Goal: Task Accomplishment & Management: Complete application form

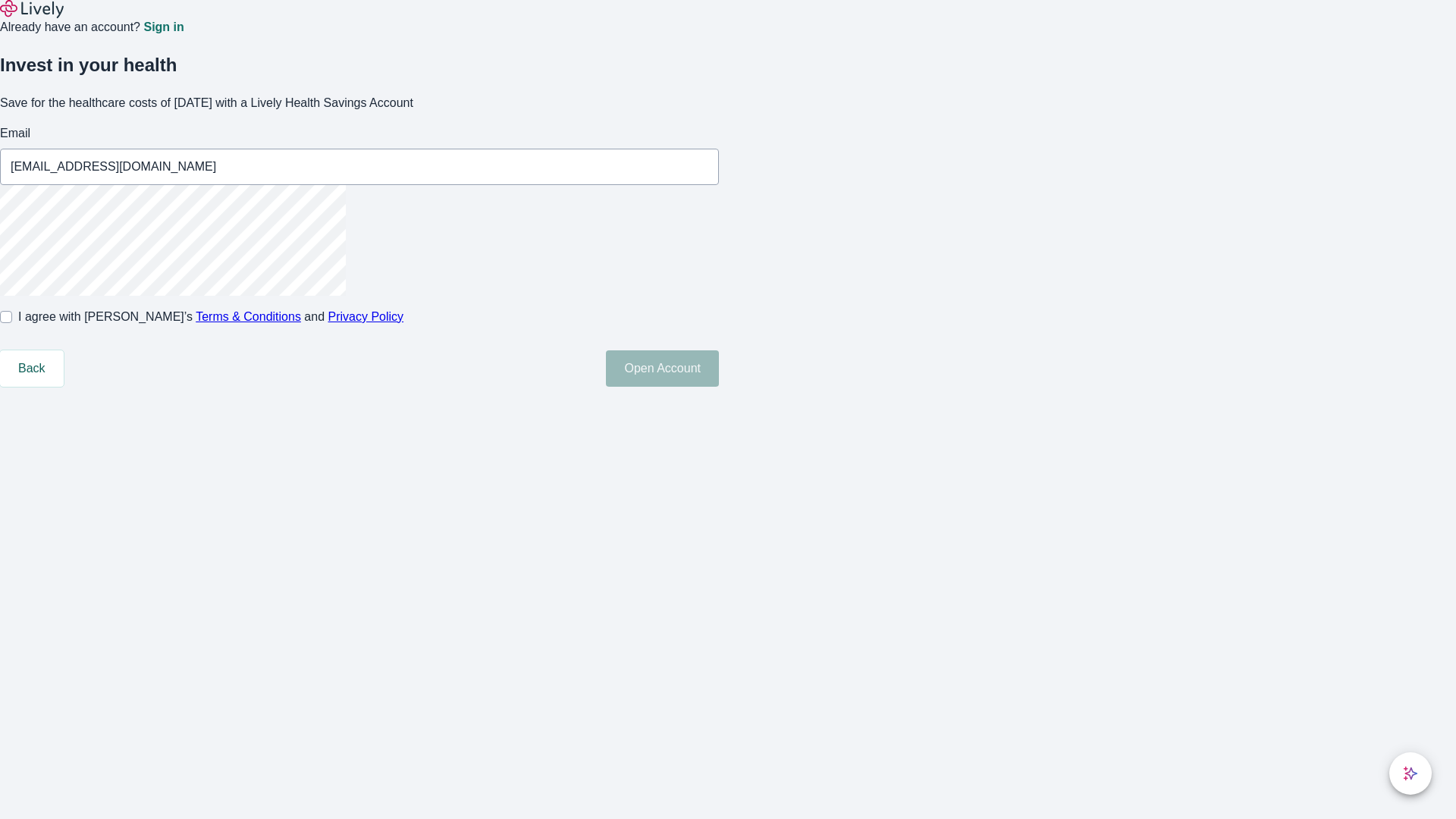
click at [12, 323] on input "I agree with Lively’s Terms & Conditions and Privacy Policy" at bounding box center [5, 317] width 12 height 12
checkbox input "true"
click at [719, 387] on button "Open Account" at bounding box center [662, 368] width 113 height 36
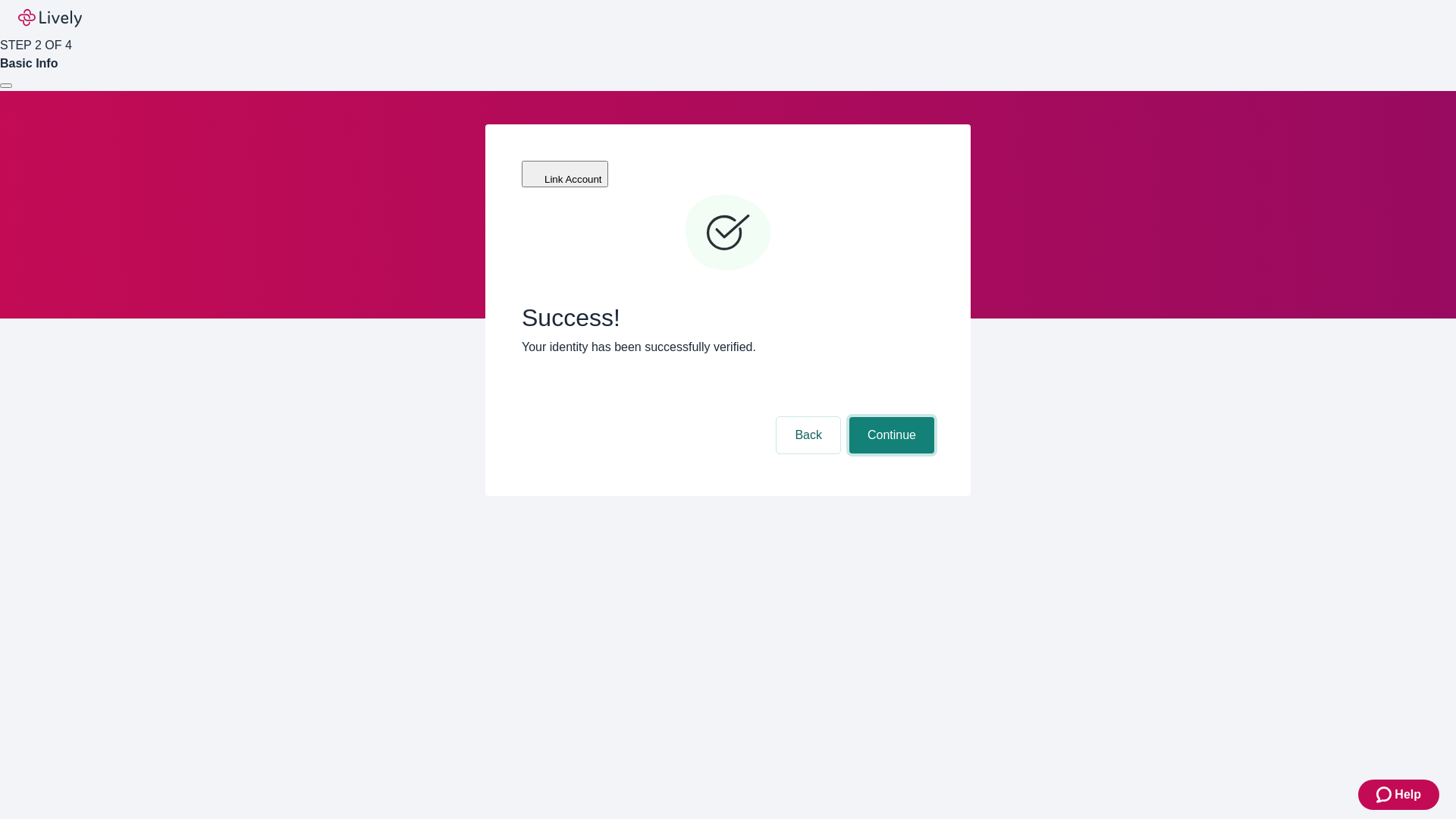
click at [889, 417] on button "Continue" at bounding box center [892, 435] width 85 height 36
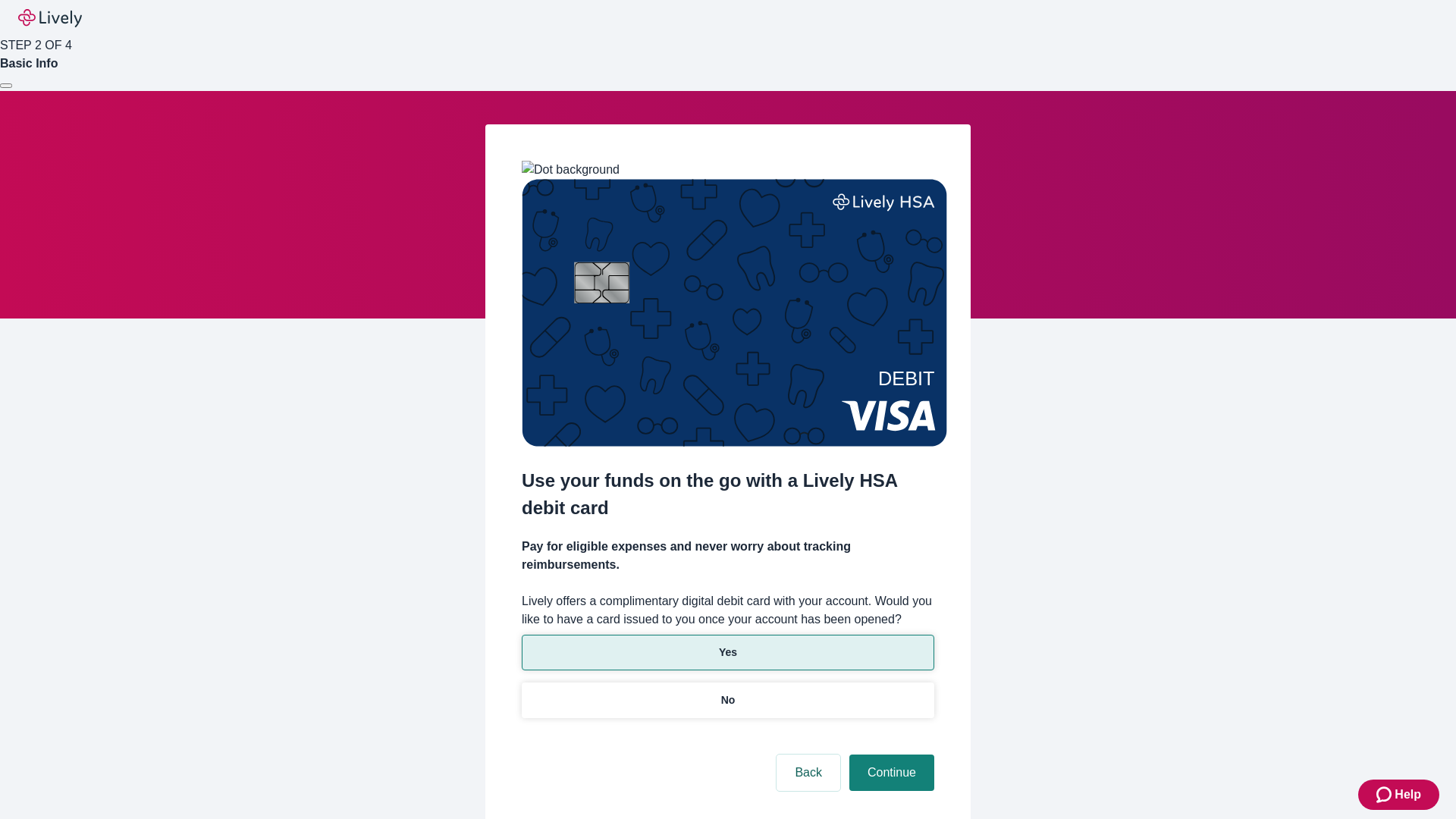
click at [727, 644] on p "Yes" at bounding box center [728, 652] width 18 height 16
click at [889, 754] on button "Continue" at bounding box center [892, 772] width 85 height 36
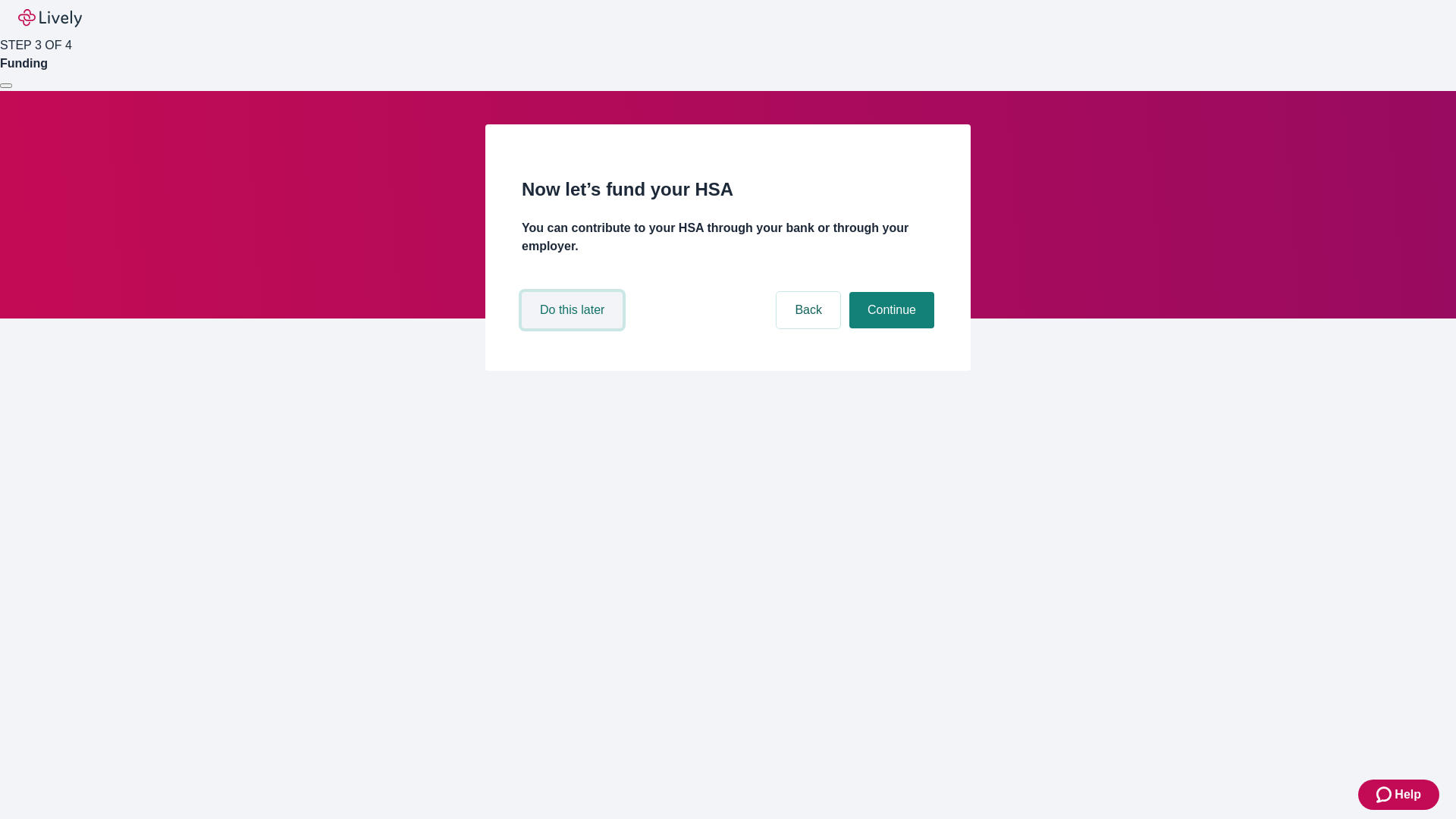
click at [574, 328] on button "Do this later" at bounding box center [572, 310] width 101 height 36
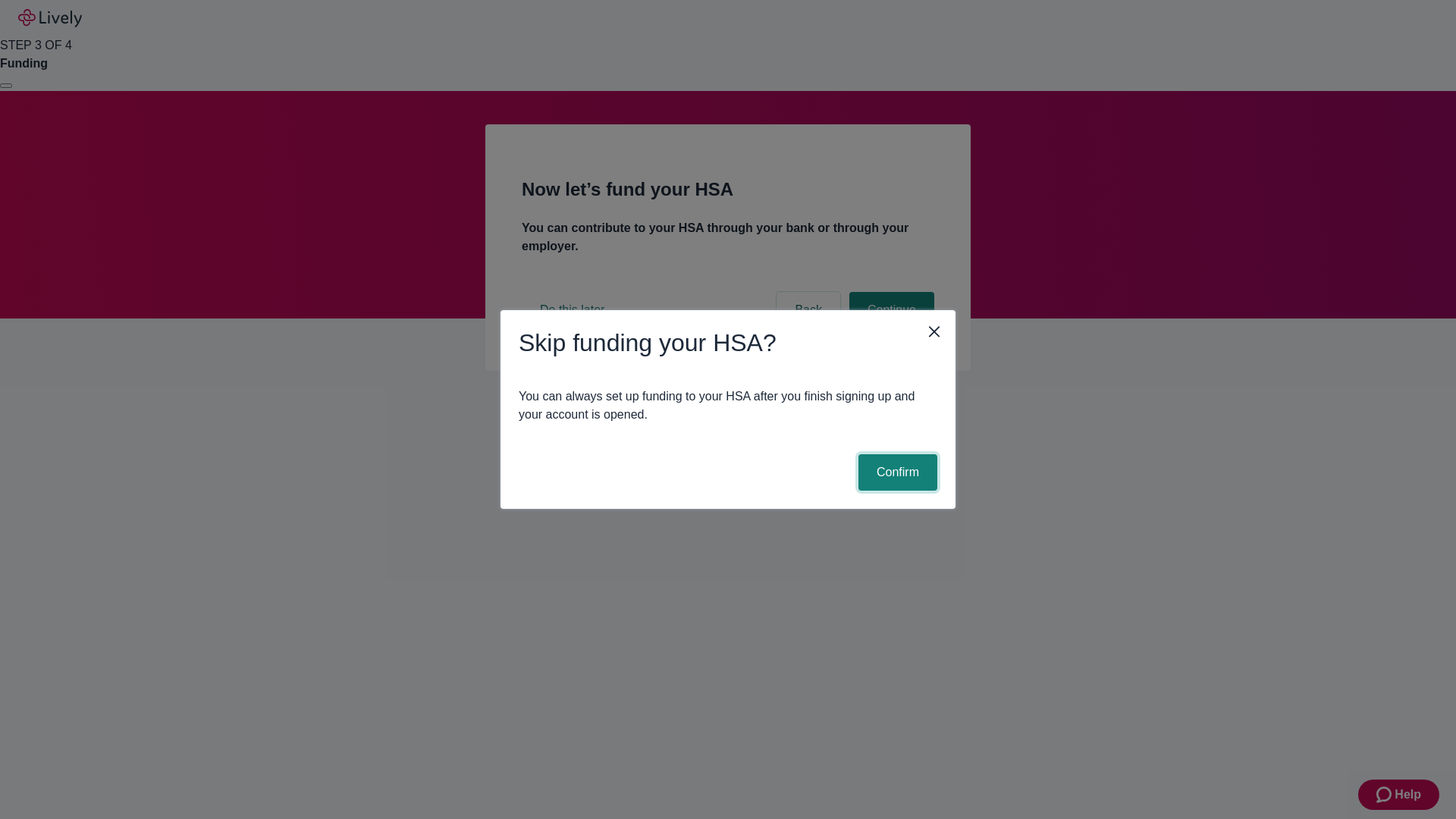
click at [895, 472] on button "Confirm" at bounding box center [898, 472] width 79 height 36
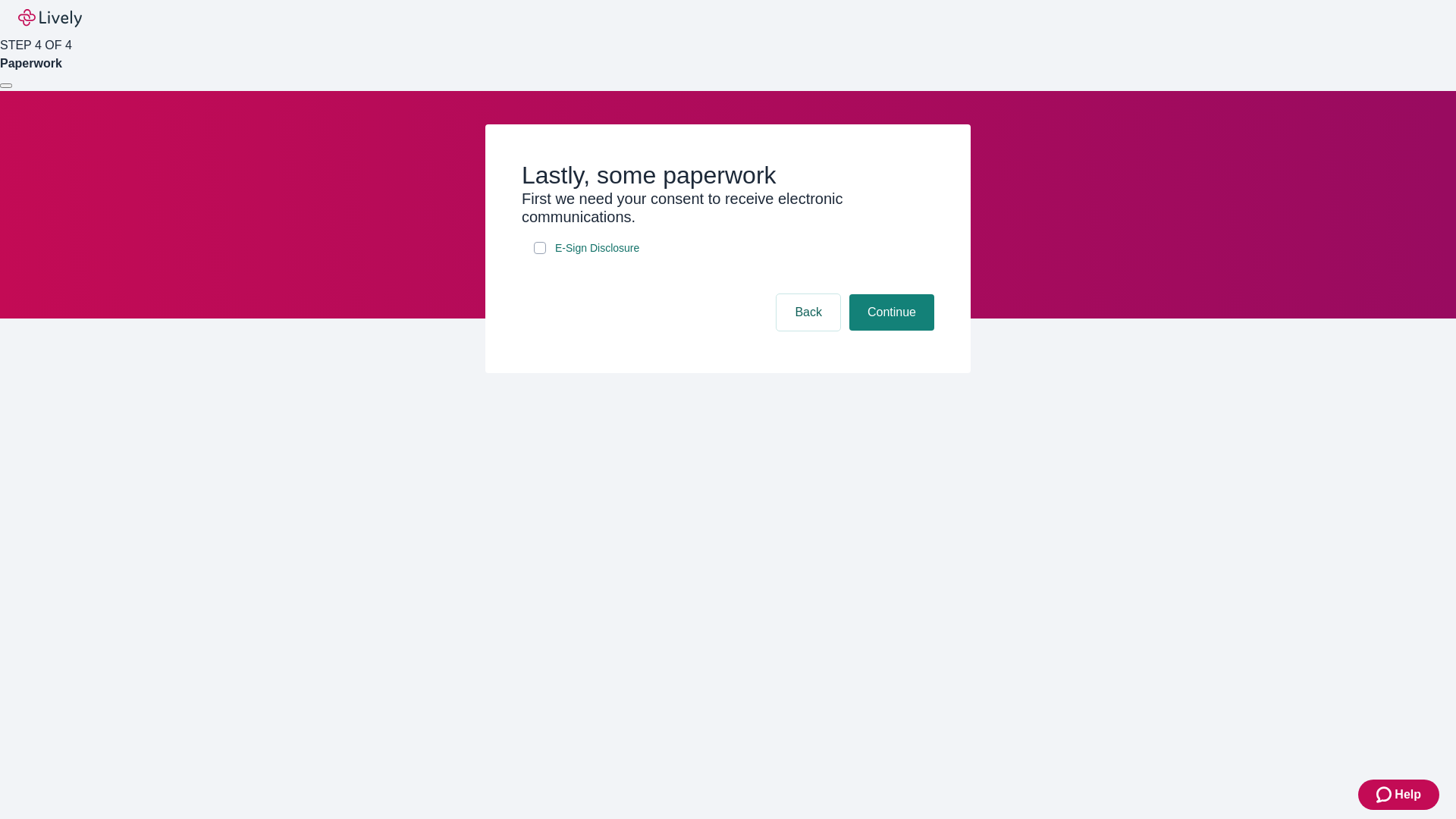
click at [540, 254] on input "E-Sign Disclosure" at bounding box center [539, 248] width 12 height 12
checkbox input "true"
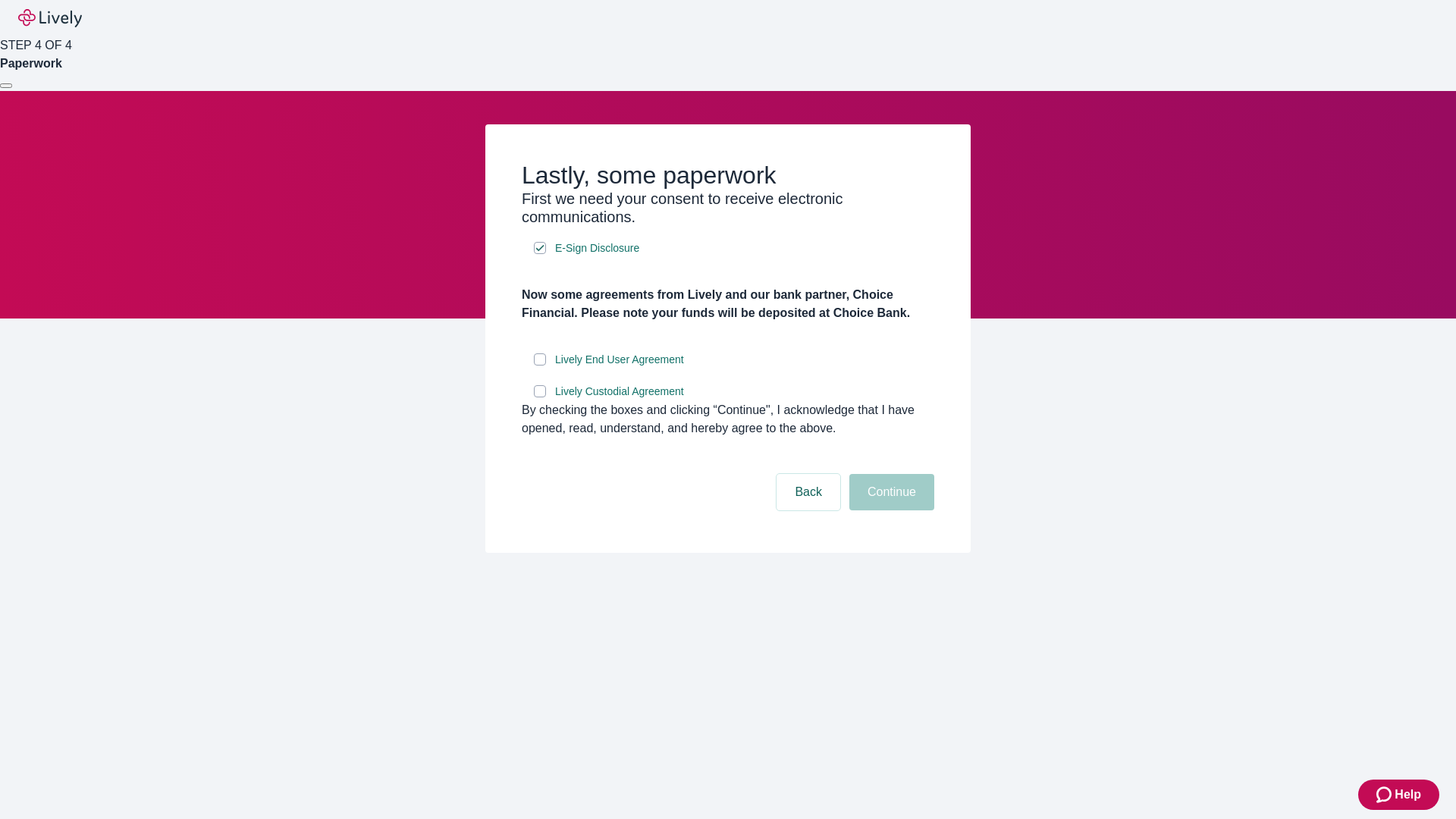
click at [540, 365] on input "Lively End User Agreement" at bounding box center [539, 359] width 12 height 12
checkbox input "true"
click at [540, 398] on input "Lively Custodial Agreement" at bounding box center [539, 391] width 12 height 12
checkbox input "true"
click at [889, 510] on button "Continue" at bounding box center [892, 492] width 85 height 36
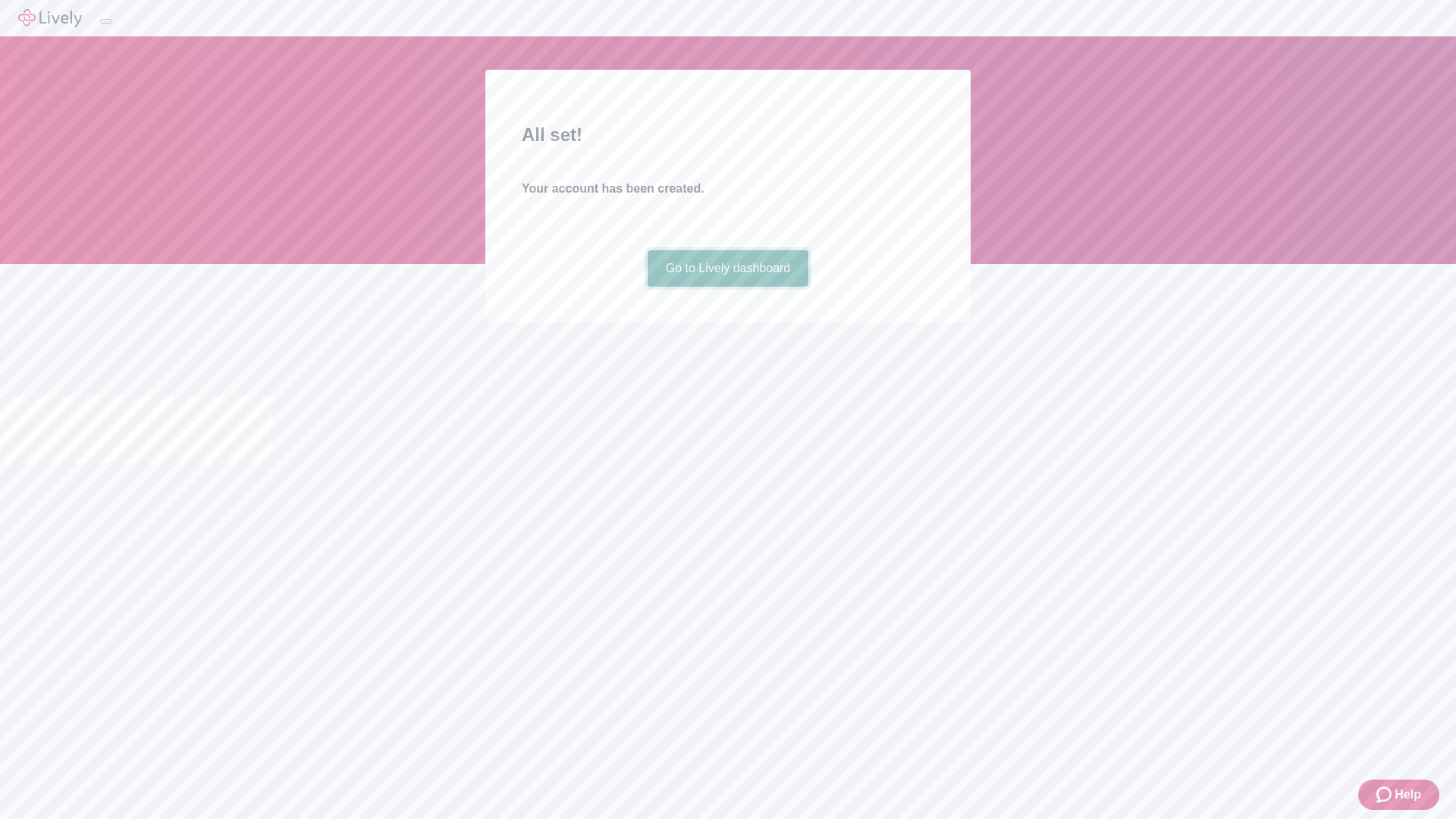
click at [727, 287] on link "Go to Lively dashboard" at bounding box center [728, 268] width 161 height 36
